Goal: Transaction & Acquisition: Purchase product/service

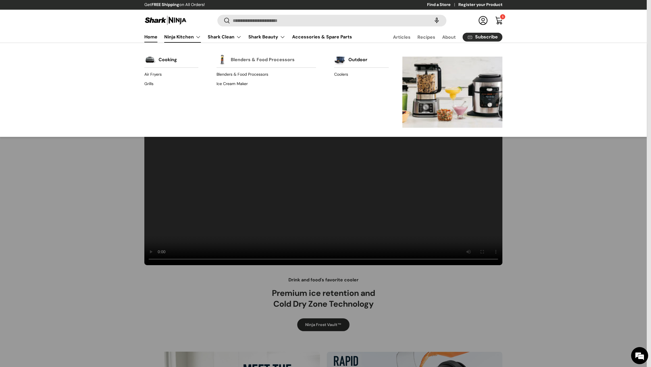
click at [240, 55] on link "Blenders & Food Processors" at bounding box center [263, 59] width 64 height 13
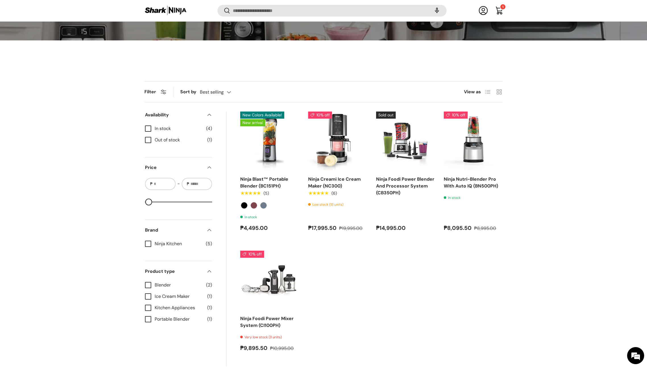
click at [497, 14] on link "Cart 1 1 item" at bounding box center [499, 10] width 13 height 13
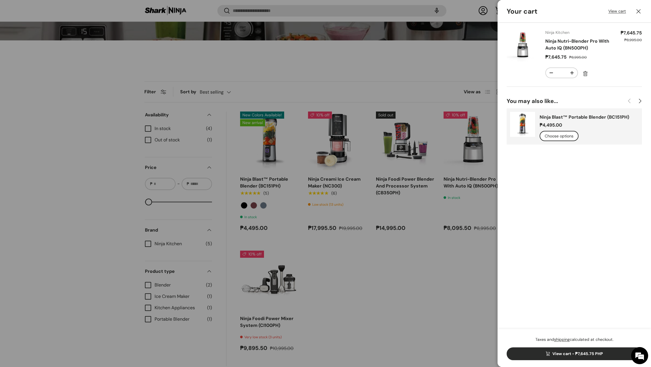
click at [623, 60] on td "Subtotal Sale price ₱7,645.75 Regular price ₱8,995.00" at bounding box center [631, 55] width 21 height 50
click at [625, 52] on td "Subtotal Sale price ₱7,645.75 Regular price ₱8,995.00" at bounding box center [631, 55] width 21 height 50
click at [568, 50] on link "Ninja Nutri-Blender Pro With Auto IQ (BN500PH)" at bounding box center [577, 44] width 64 height 13
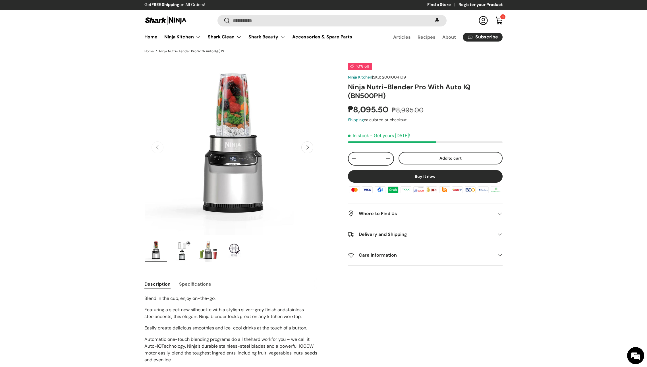
click at [498, 18] on link "Cart 1 1 item" at bounding box center [499, 20] width 13 height 13
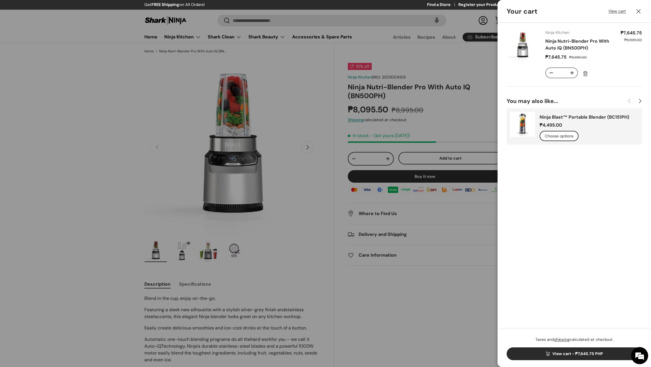
click at [571, 73] on button "+" at bounding box center [572, 73] width 11 height 10
type input "*"
click at [552, 73] on button "-" at bounding box center [551, 73] width 11 height 10
type input "*"
click at [625, 73] on td "Subtotal Sale price ₱8,095.50 Regular price ₱8,995.00" at bounding box center [630, 55] width 23 height 50
